Goal: Information Seeking & Learning: Learn about a topic

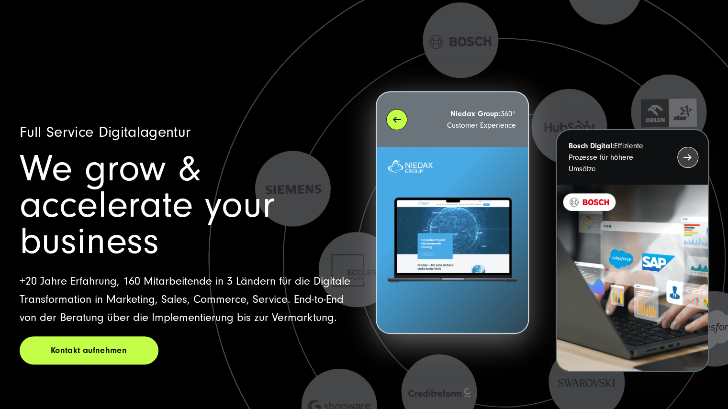
scroll to position [4, 0]
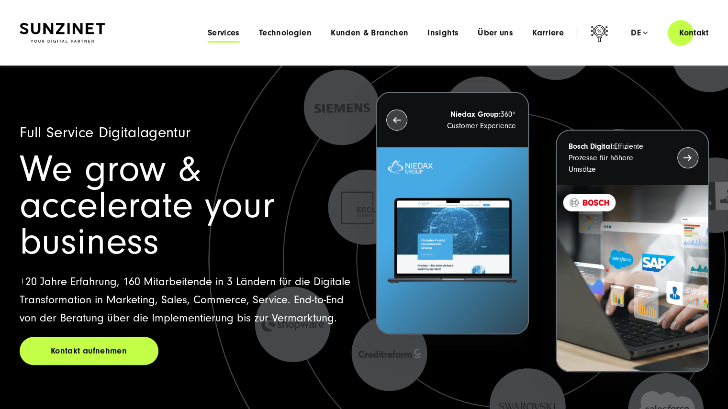
click at [224, 34] on span "Services" at bounding box center [224, 33] width 32 height 10
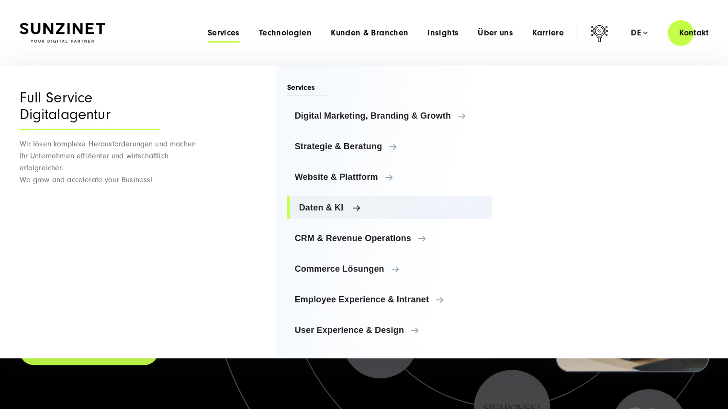
click at [366, 201] on link "Daten & KI" at bounding box center [389, 207] width 205 height 23
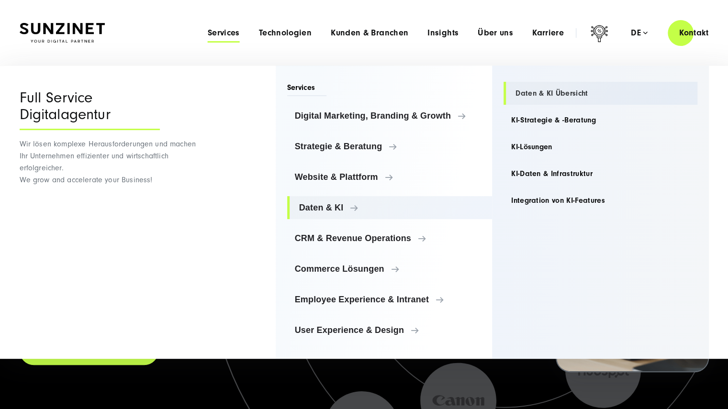
click at [566, 94] on link "Daten & KI Übersicht" at bounding box center [600, 93] width 194 height 23
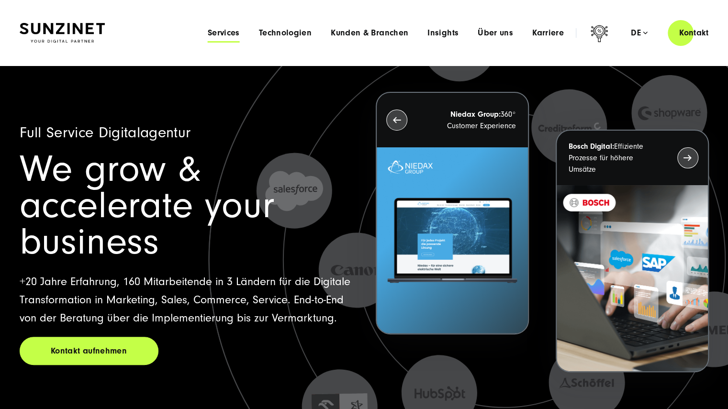
click at [237, 29] on span "Services" at bounding box center [224, 33] width 32 height 10
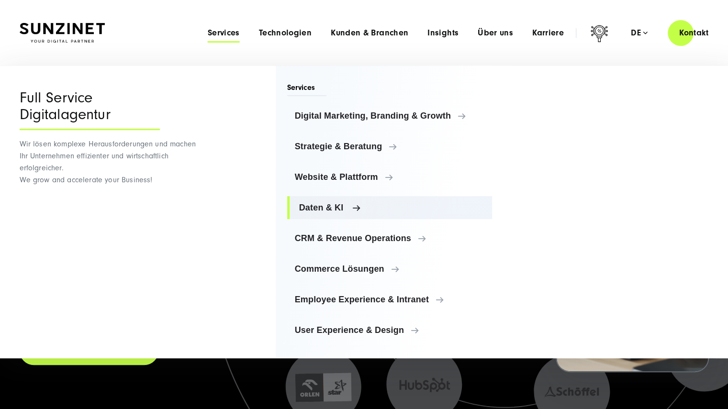
click at [364, 200] on link "Daten & KI" at bounding box center [389, 207] width 205 height 23
